Goal: Task Accomplishment & Management: Manage account settings

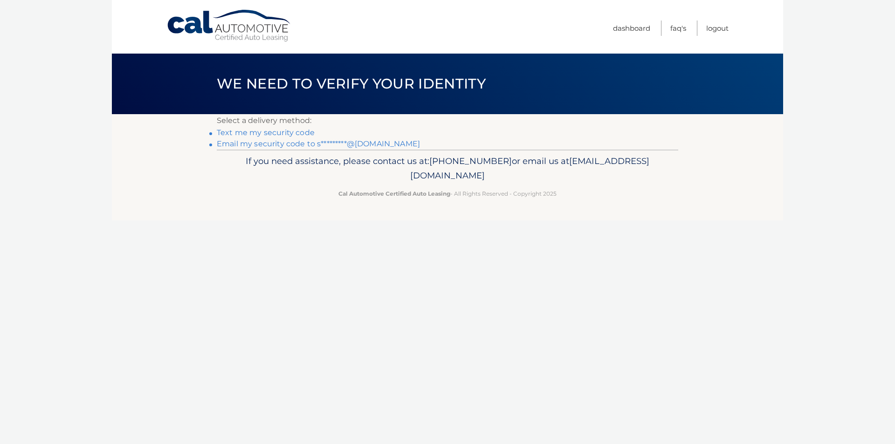
click at [271, 144] on link "Email my security code to s*********@gmail.com" at bounding box center [318, 143] width 203 height 9
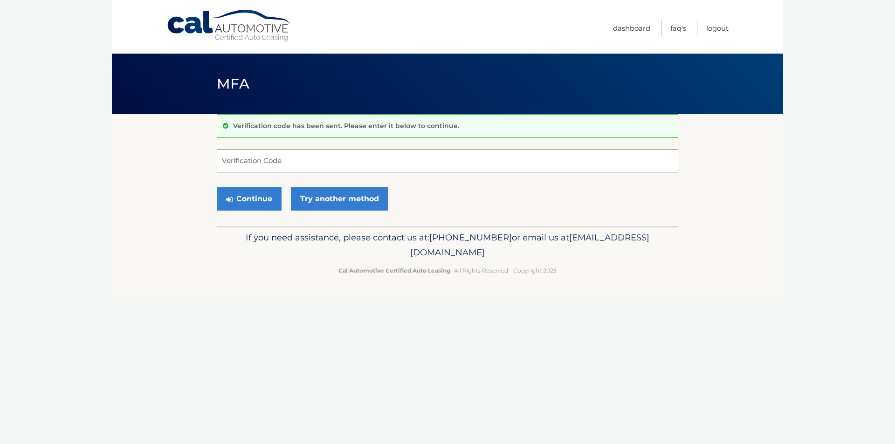
click at [296, 160] on input "Verification Code" at bounding box center [448, 160] width 462 height 23
paste input "122440"
click at [256, 201] on button "Continue" at bounding box center [249, 198] width 65 height 23
type input "122440"
click at [256, 194] on button "Continue" at bounding box center [249, 198] width 65 height 23
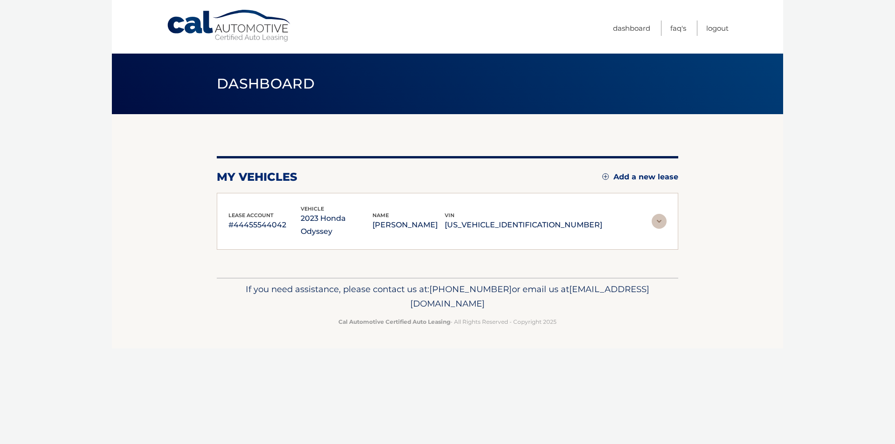
click at [441, 225] on p "[PERSON_NAME]" at bounding box center [409, 225] width 72 height 13
click at [542, 231] on div "lease account #44455544042 vehicle 2023 Honda Odyssey name [PERSON_NAME] vin [U…" at bounding box center [448, 221] width 462 height 57
click at [662, 219] on img at bounding box center [659, 221] width 15 height 15
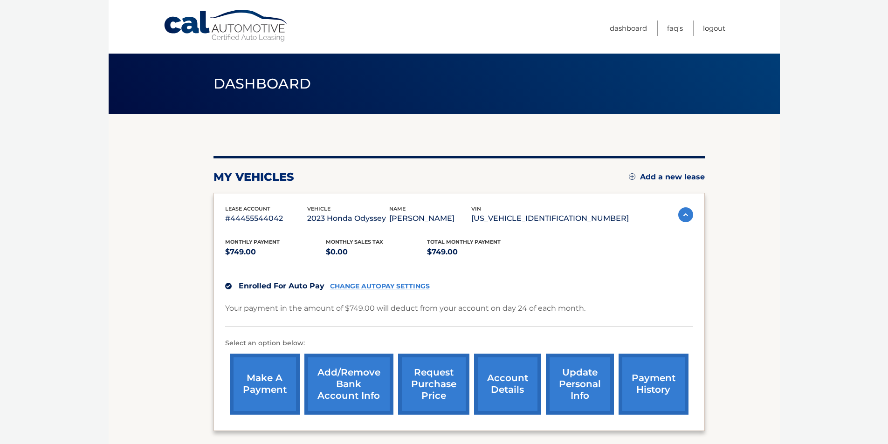
click at [272, 384] on link "make a payment" at bounding box center [265, 384] width 70 height 61
click at [361, 284] on link "CHANGE AUTOPAY SETTINGS" at bounding box center [380, 287] width 100 height 8
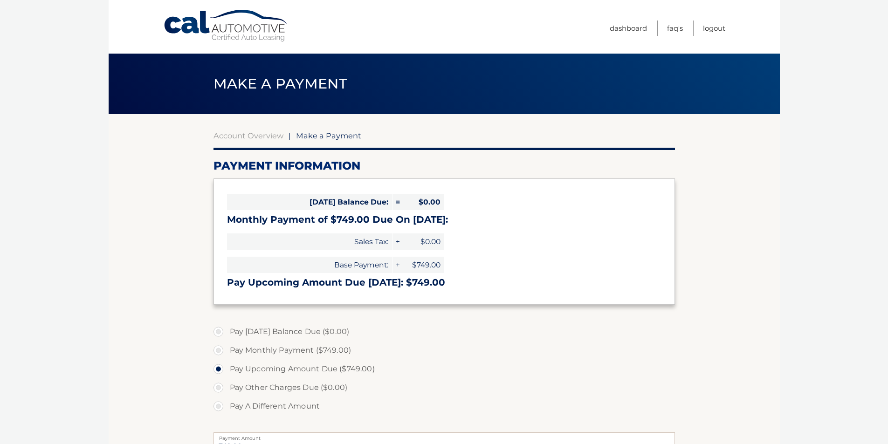
select select "YzEwODhlNmMtMTc0Yi00YjBjLWJmMmUtNWM1M2U4OWQwZmFl"
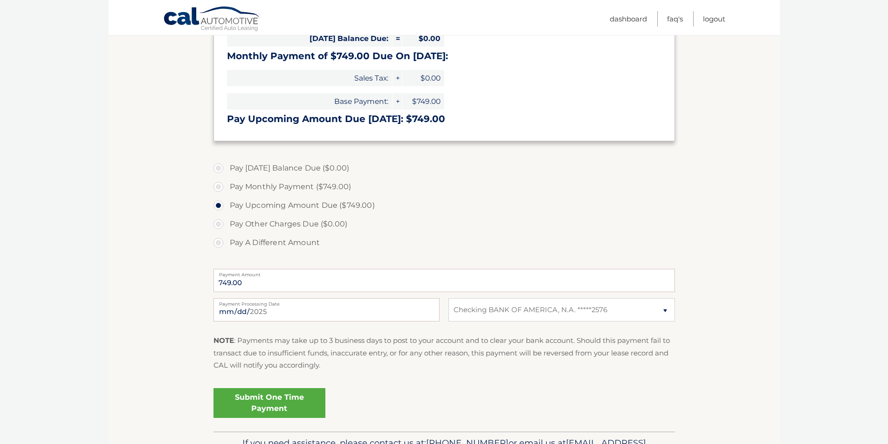
scroll to position [186, 0]
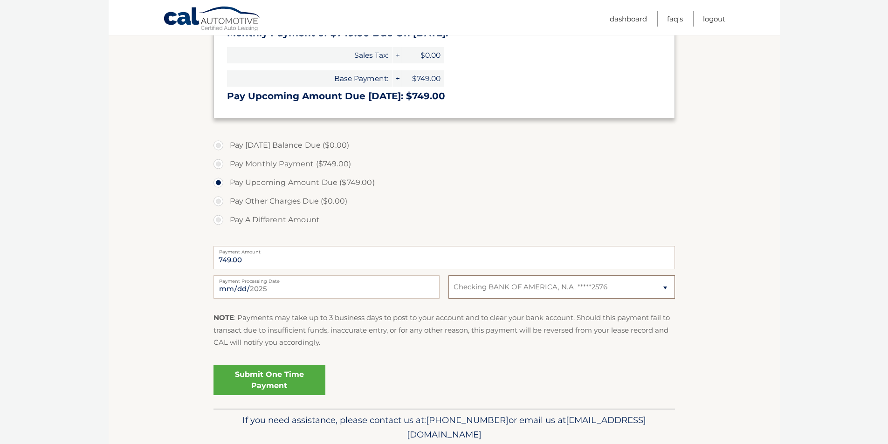
click at [483, 286] on select "Select Bank Account Checking BANK OF AMERICA, N.A. *****2576" at bounding box center [562, 287] width 226 height 23
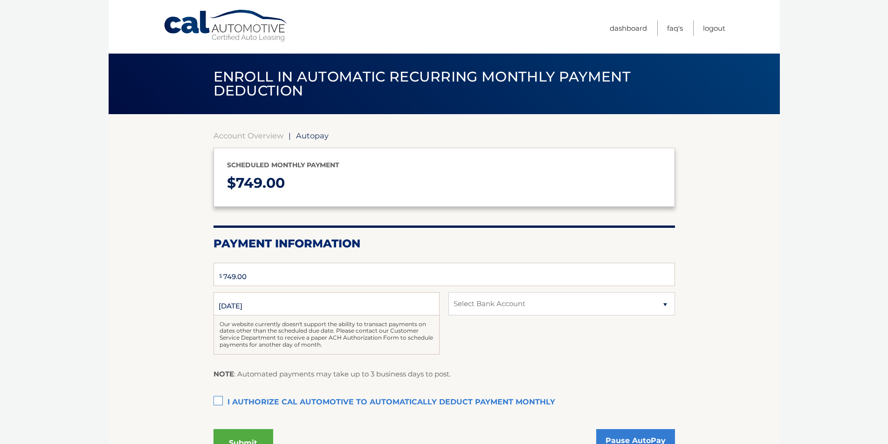
type input "749"
select select "YzEwODhlNmMtMTc0Yi00YjBjLWJmMmUtNWM1M2U4OWQwZmFl"
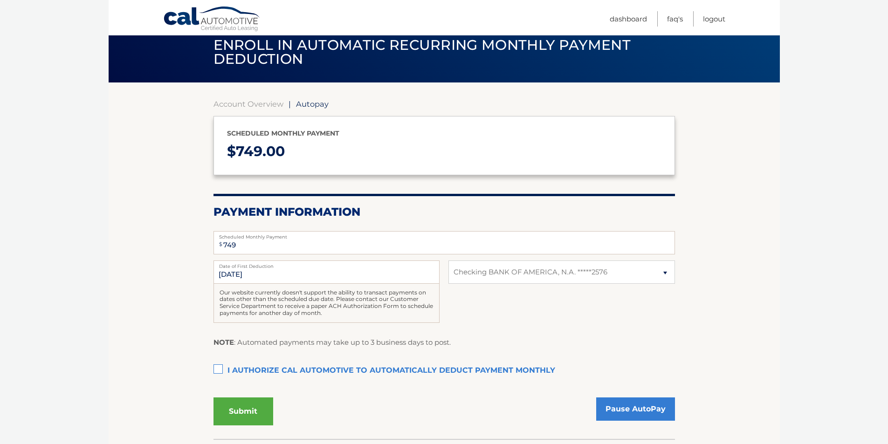
scroll to position [93, 0]
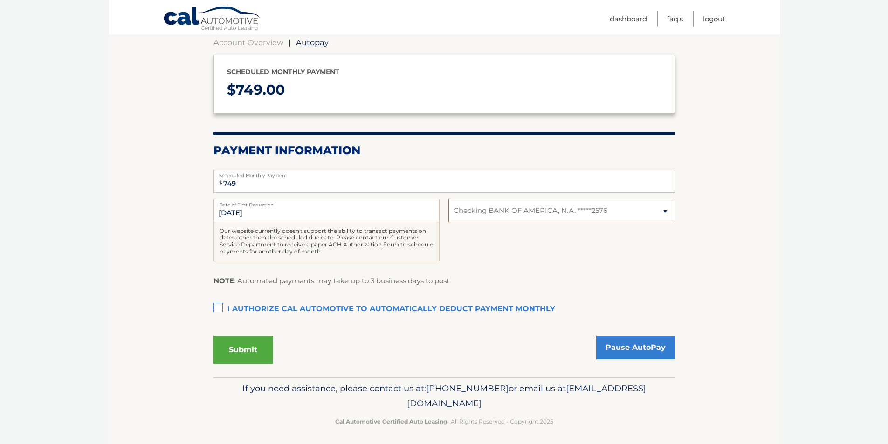
click at [543, 213] on select "Select Bank Account Checking BANK OF AMERICA, N.A. *****2576" at bounding box center [562, 210] width 226 height 23
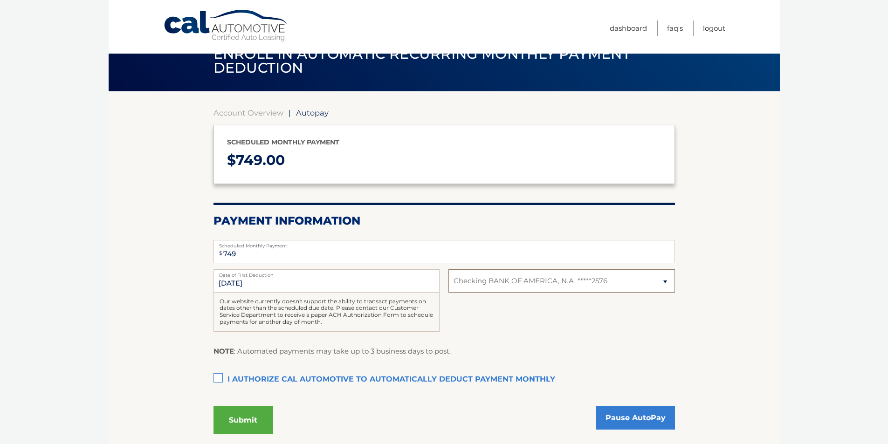
scroll to position [0, 0]
